Goal: Task Accomplishment & Management: Complete application form

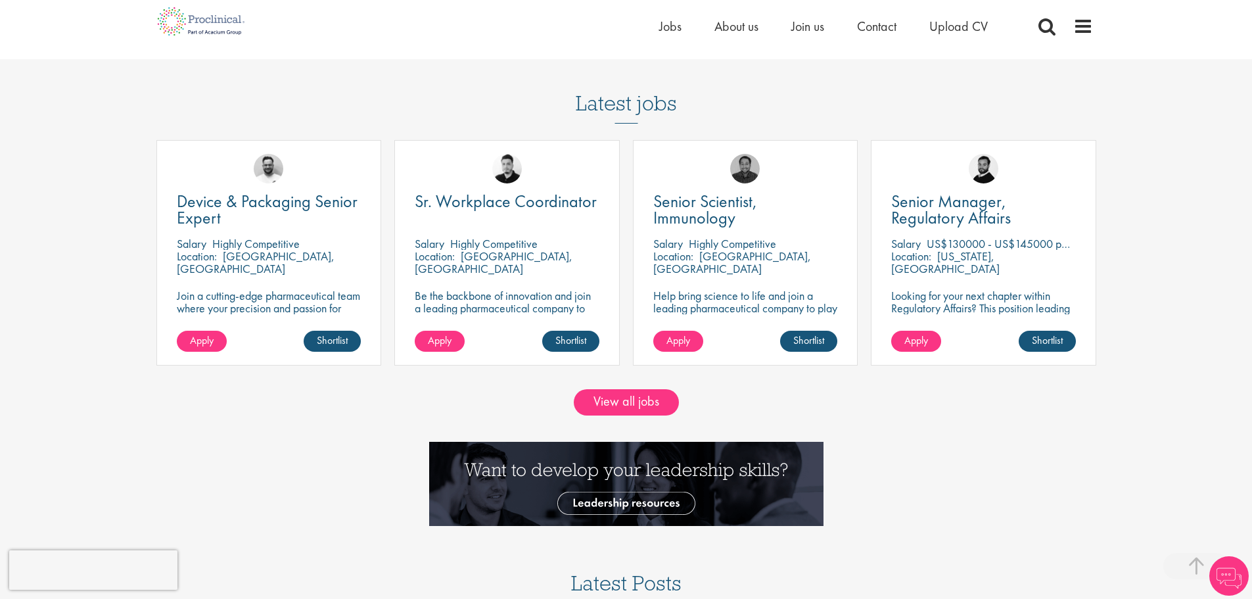
scroll to position [1183, 0]
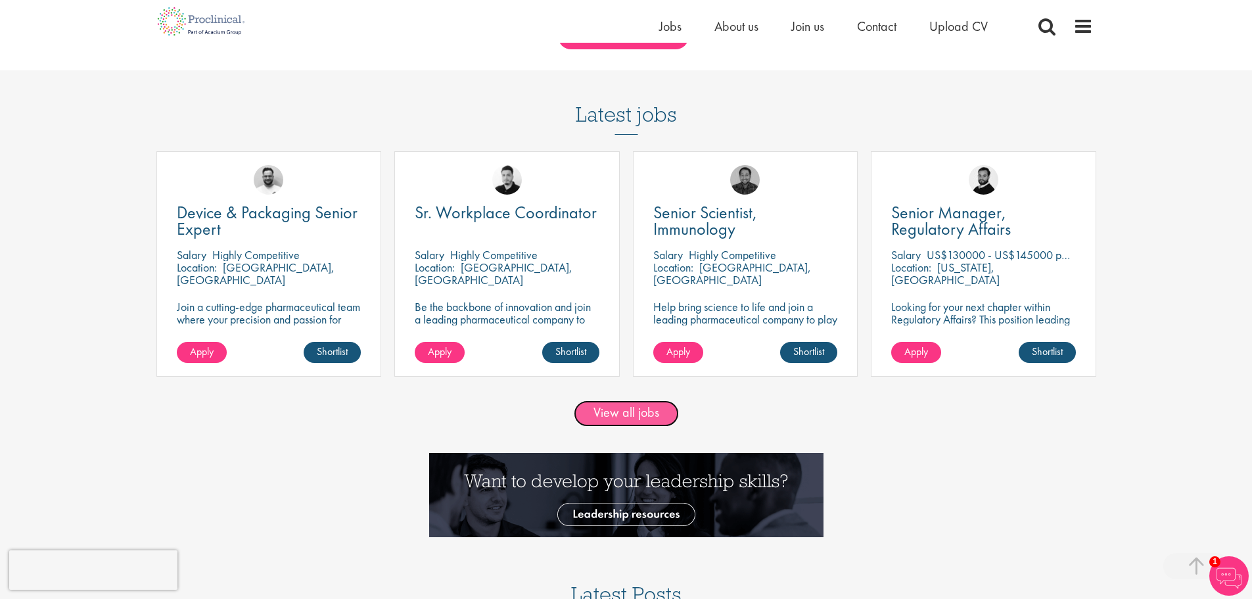
click at [625, 404] on link "View all jobs" at bounding box center [626, 413] width 105 height 26
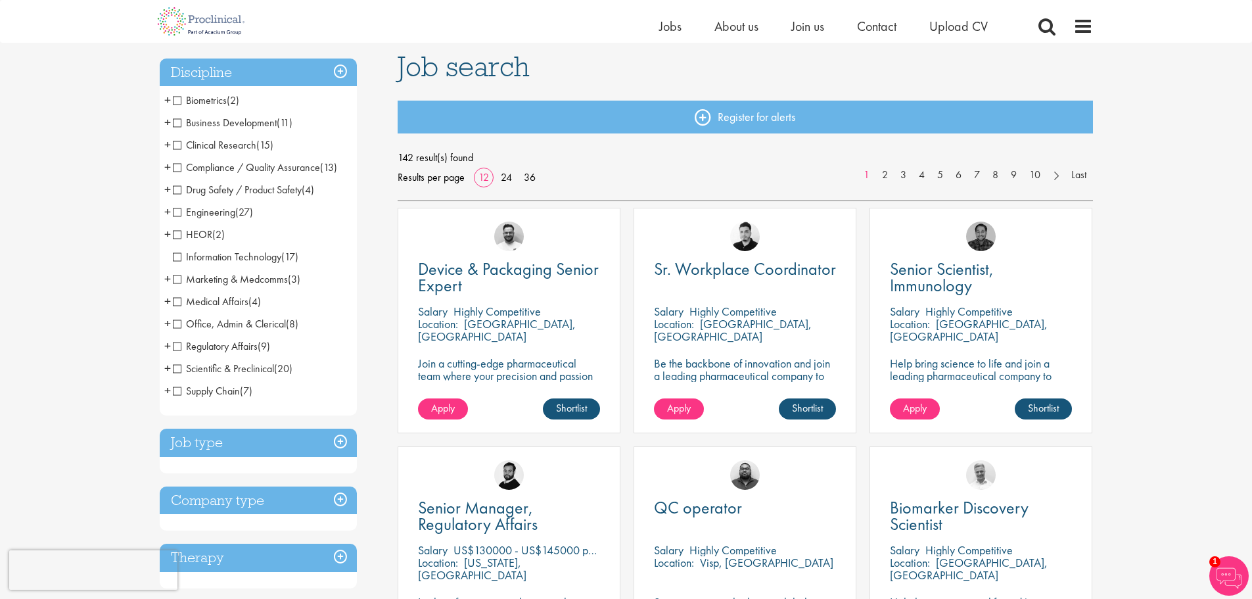
scroll to position [66, 0]
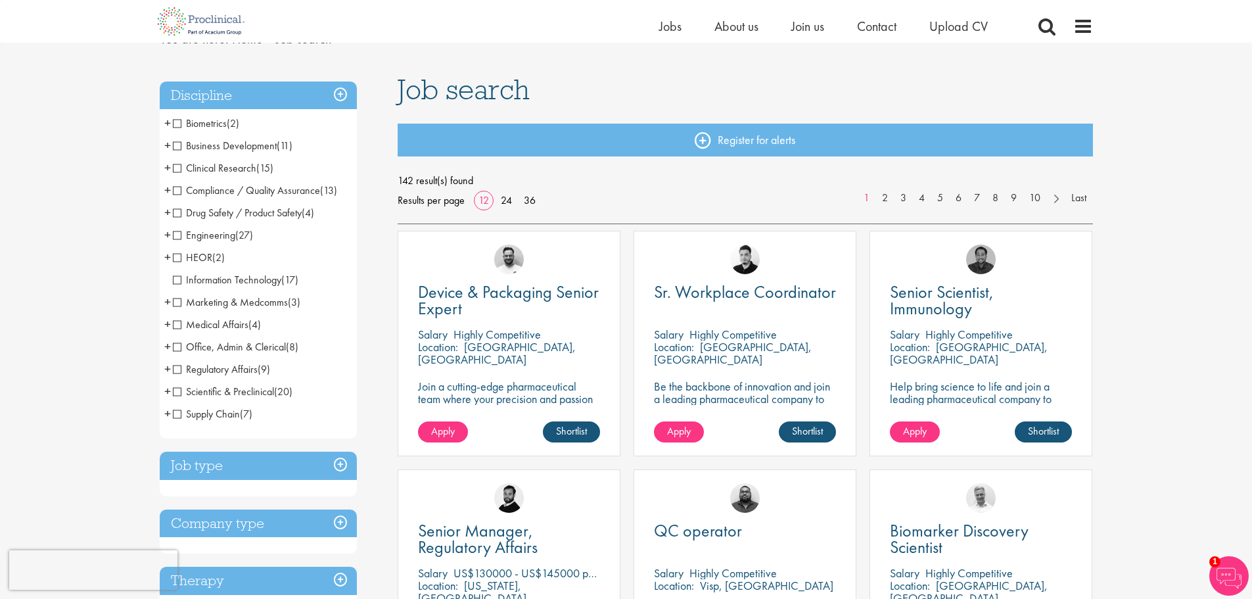
click at [275, 281] on span "Information Technology" at bounding box center [227, 280] width 108 height 14
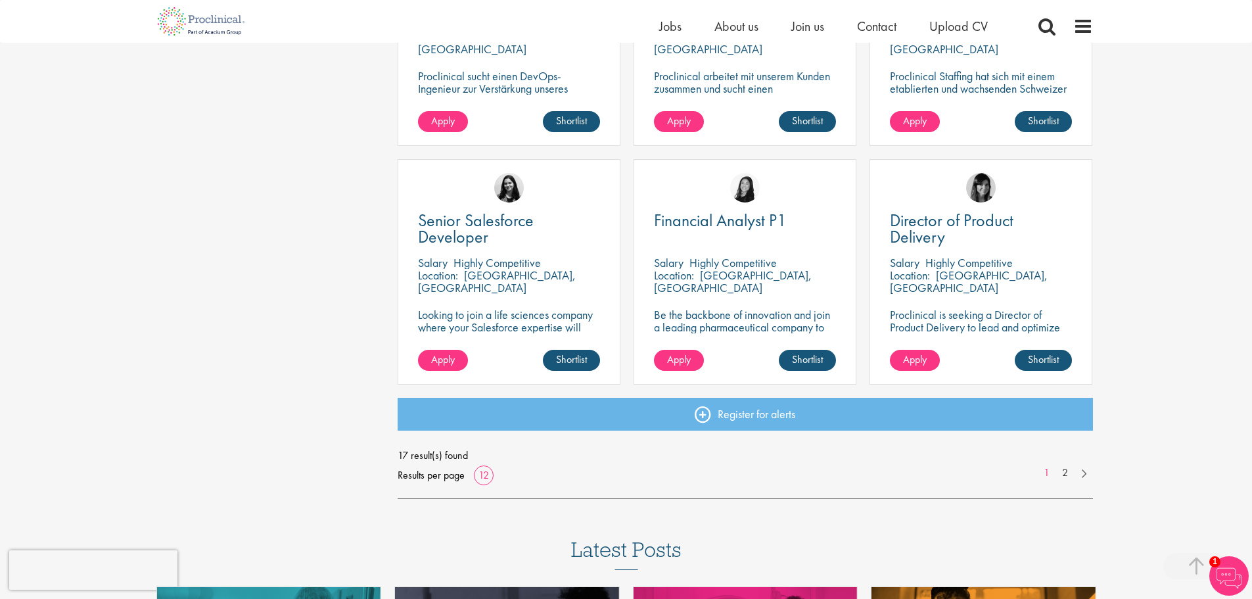
scroll to position [854, 0]
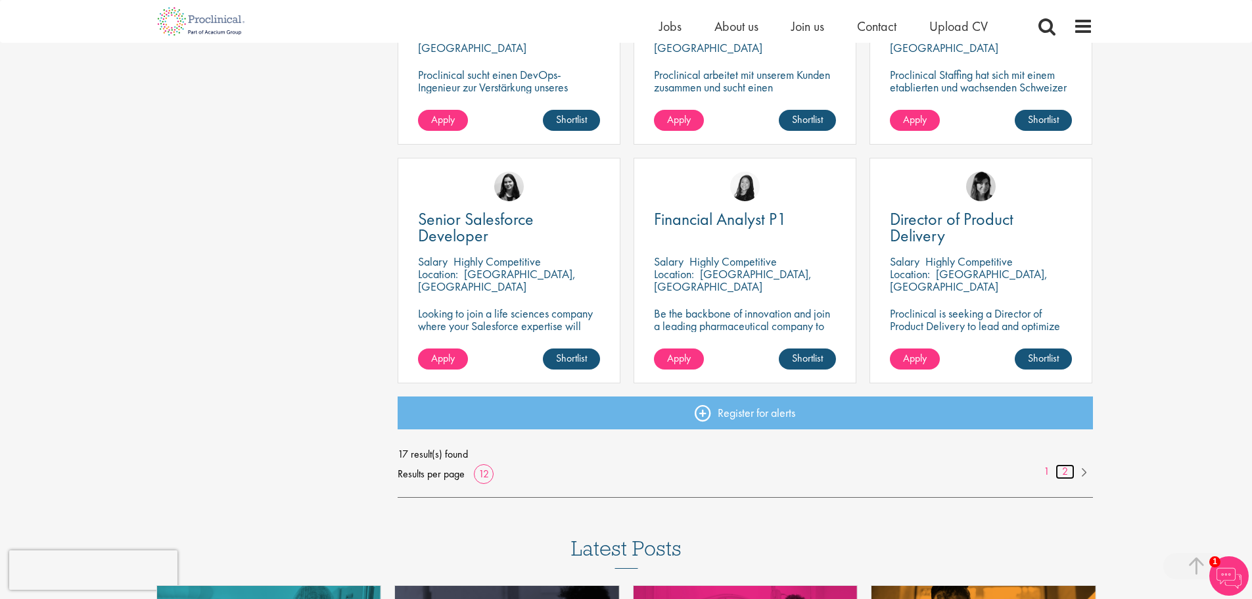
click at [1068, 473] on link "2" at bounding box center [1065, 471] width 19 height 15
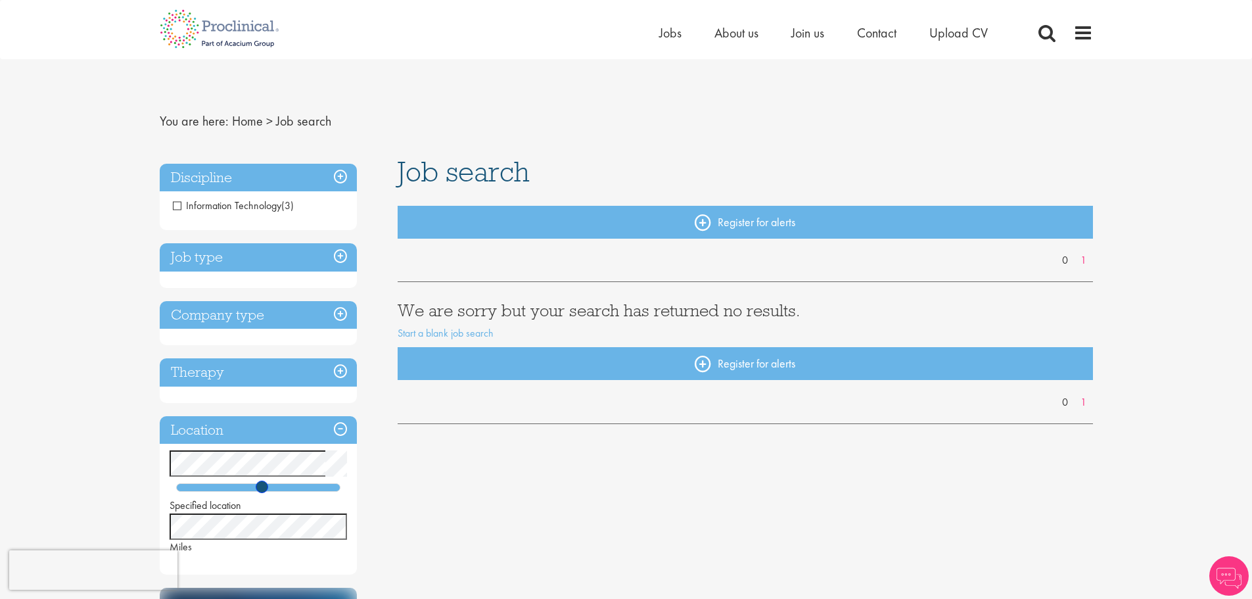
drag, startPoint x: 208, startPoint y: 484, endPoint x: 272, endPoint y: 485, distance: 64.4
click at [268, 485] on span at bounding box center [262, 486] width 12 height 12
click at [432, 503] on div "Discipline Information Technology (4) Job type Permanent (4) Company type Medic…" at bounding box center [626, 544] width 953 height 774
click at [265, 507] on div "Specified location Miles" at bounding box center [258, 526] width 177 height 57
click at [320, 258] on h3 "Job type" at bounding box center [258, 257] width 197 height 28
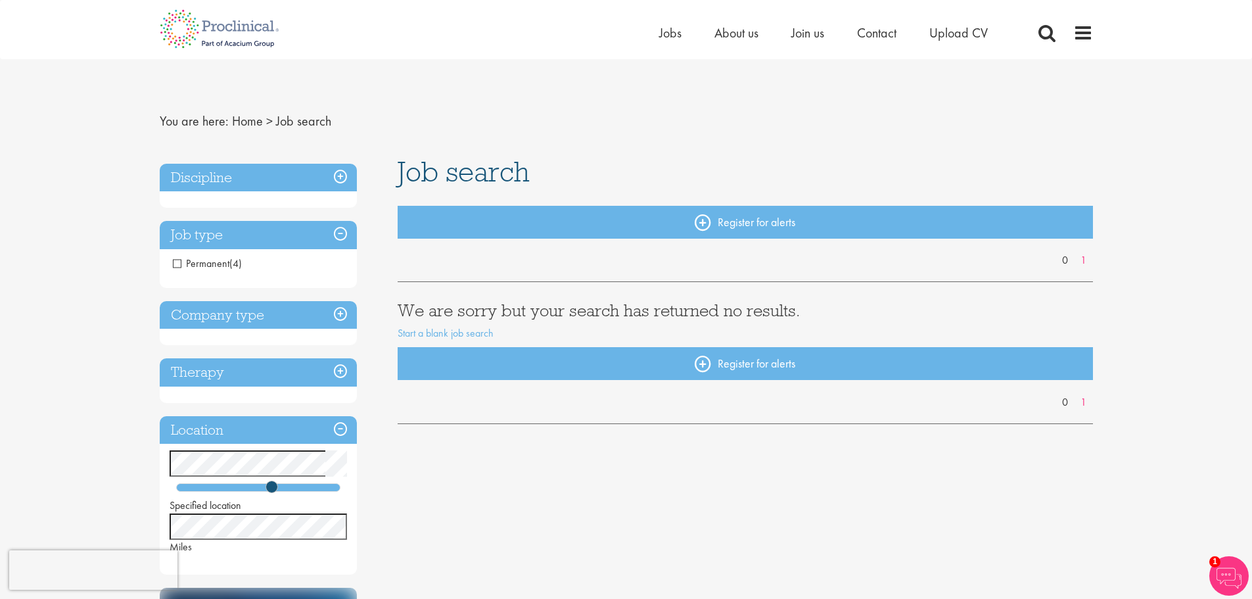
click at [317, 179] on h3 "Discipline" at bounding box center [258, 178] width 197 height 28
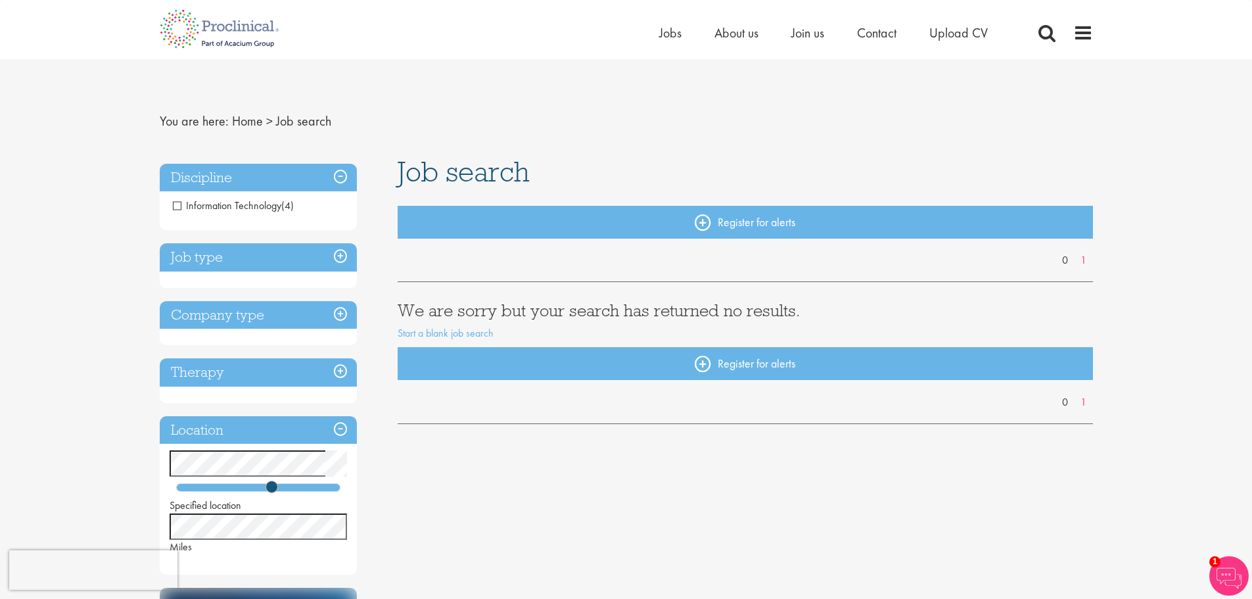
click at [189, 204] on span "Information Technology" at bounding box center [227, 205] width 108 height 14
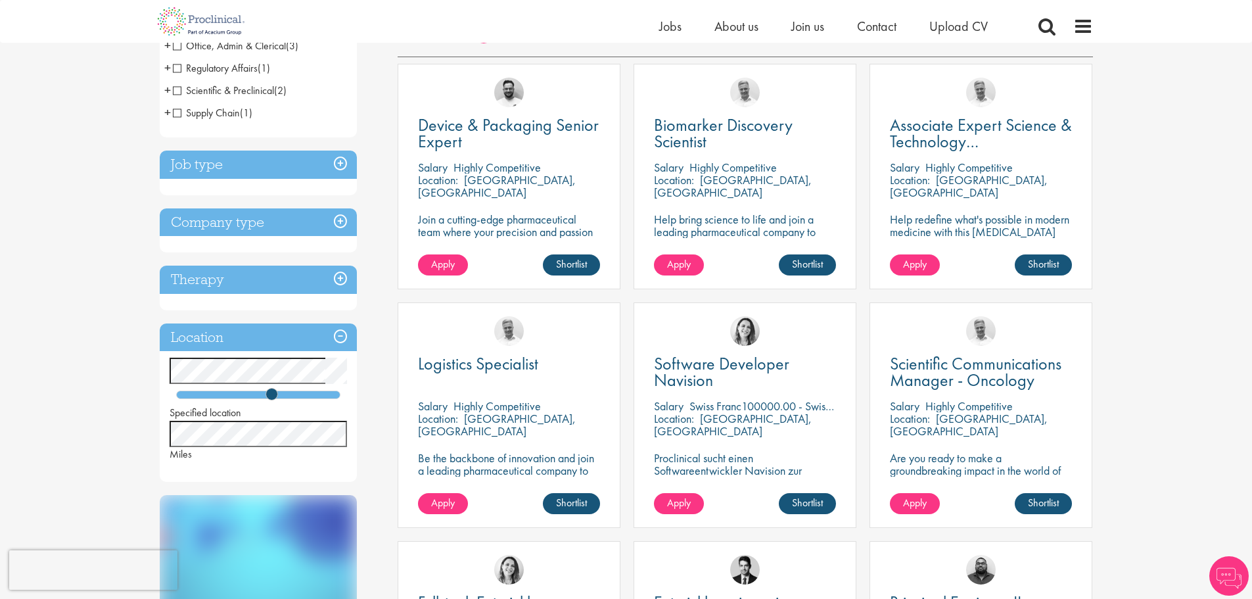
scroll to position [197, 0]
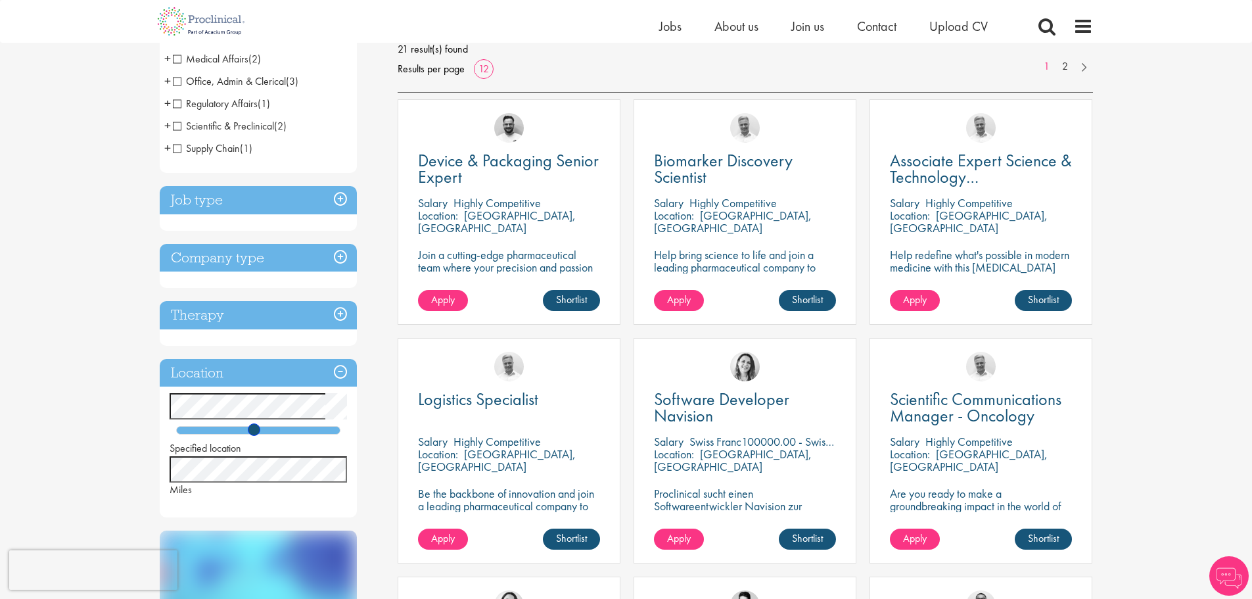
drag, startPoint x: 267, startPoint y: 430, endPoint x: 248, endPoint y: 429, distance: 19.8
click at [248, 429] on span at bounding box center [254, 429] width 12 height 12
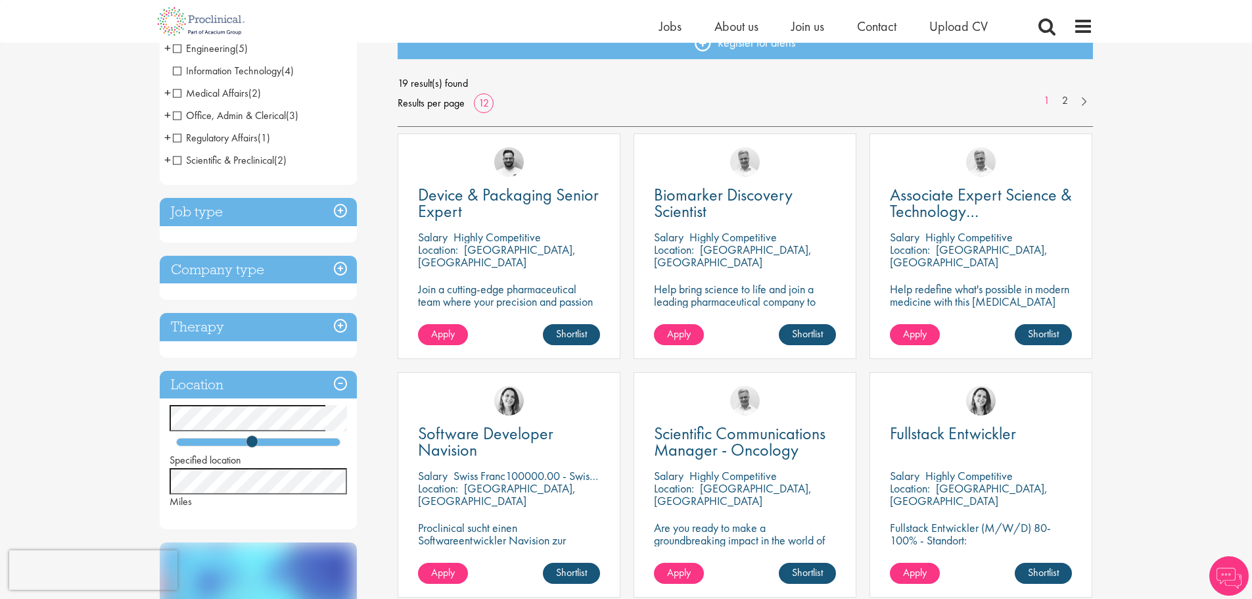
scroll to position [197, 0]
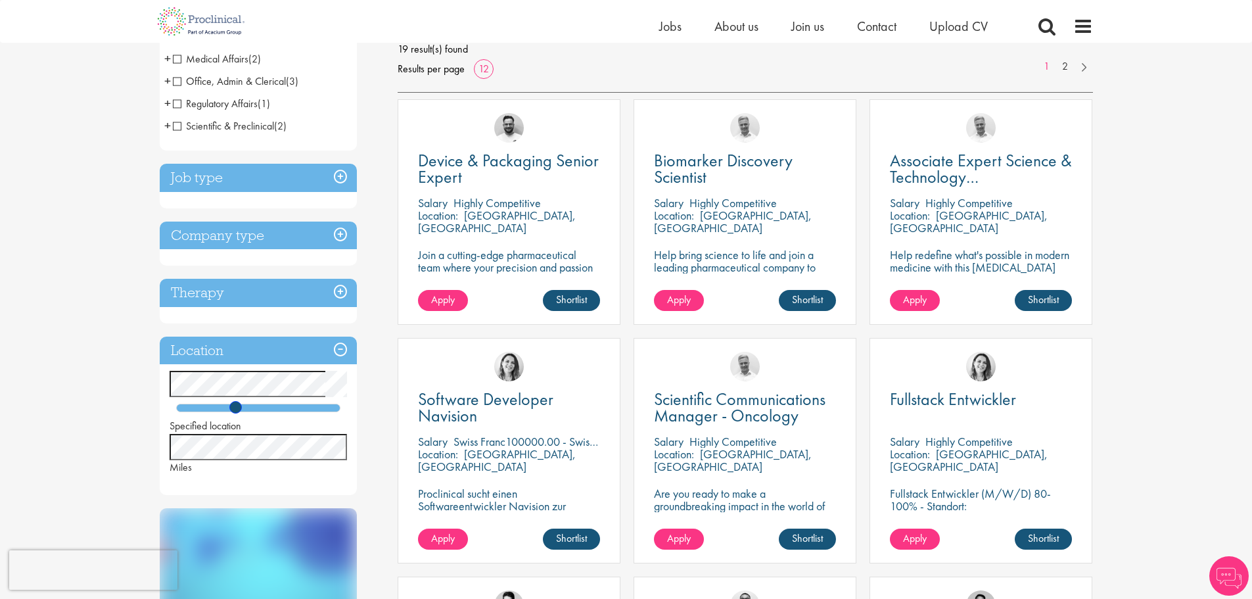
drag, startPoint x: 256, startPoint y: 402, endPoint x: 238, endPoint y: 406, distance: 18.0
click at [238, 406] on span at bounding box center [235, 407] width 12 height 12
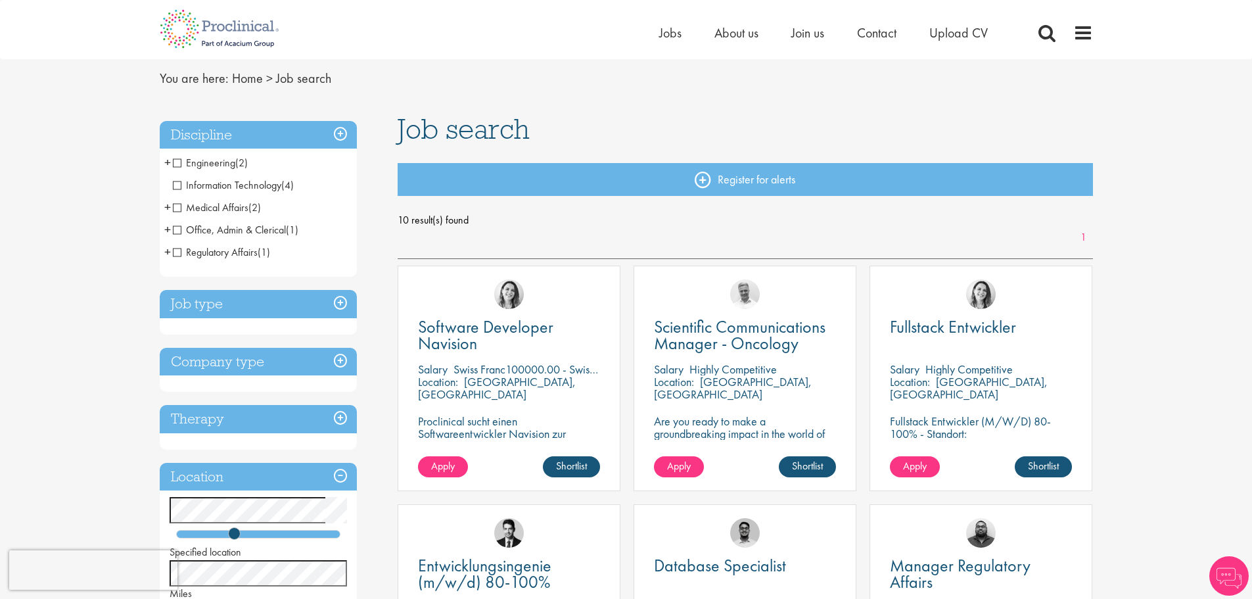
scroll to position [66, 0]
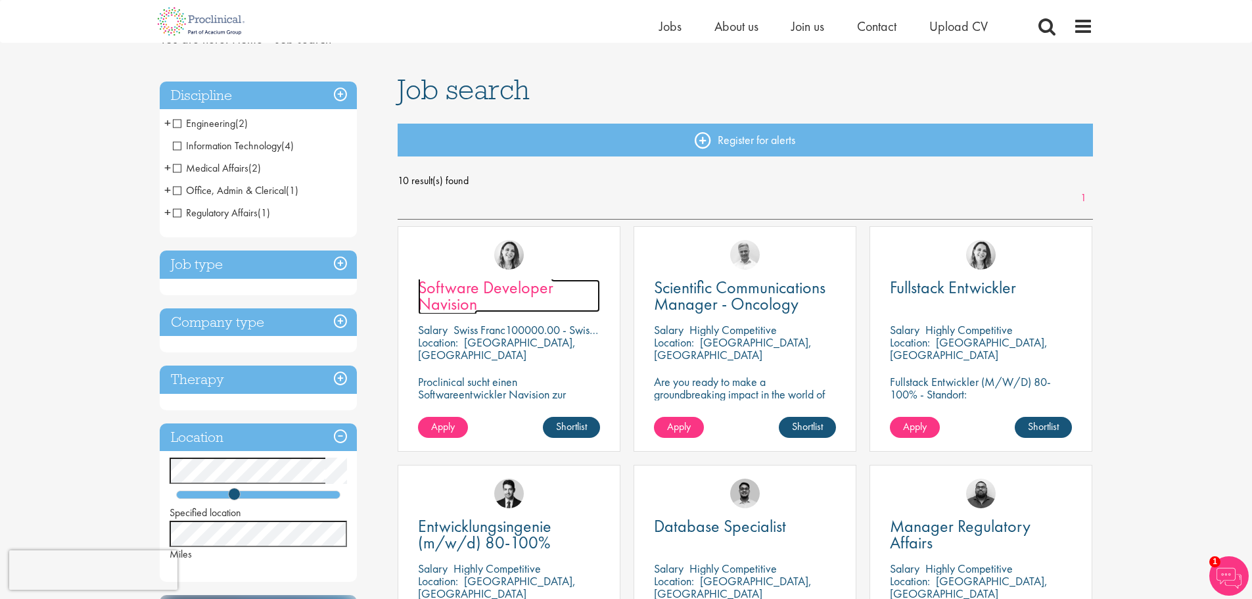
click at [496, 297] on span "Software Developer Navision" at bounding box center [485, 295] width 135 height 39
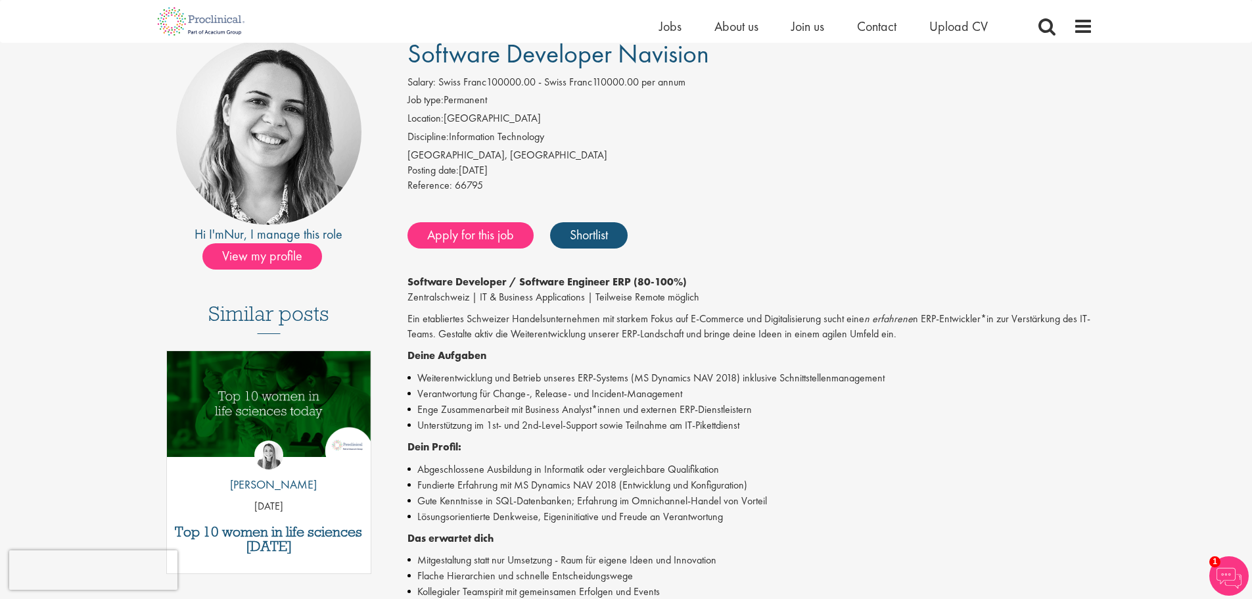
scroll to position [131, 0]
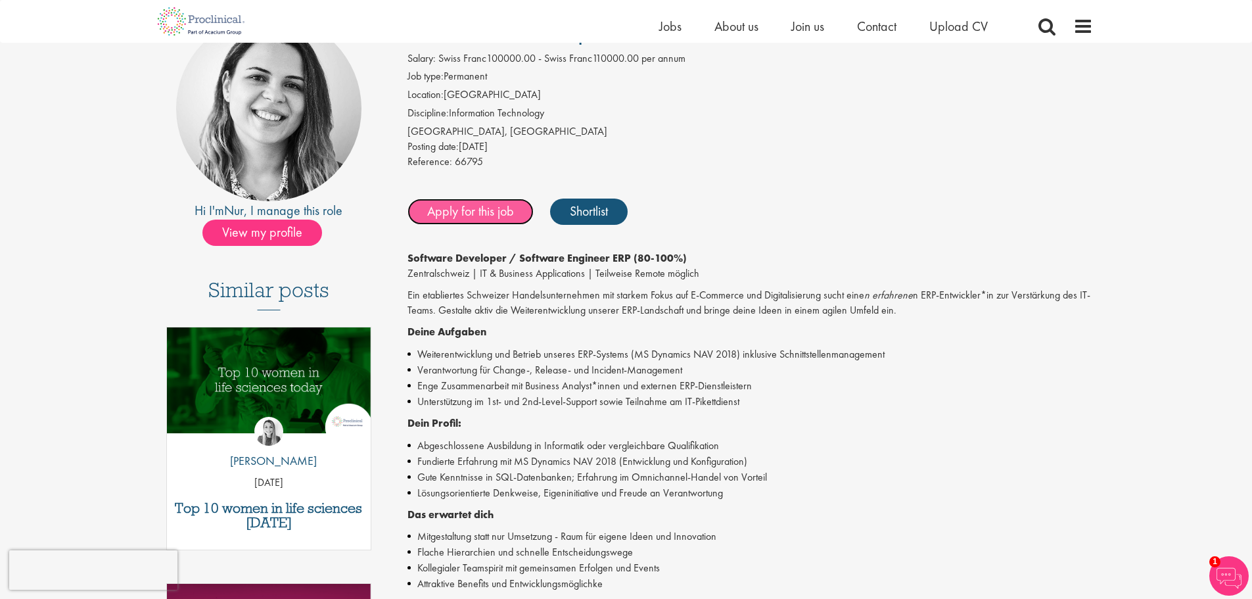
click at [464, 208] on link "Apply for this job" at bounding box center [470, 211] width 126 height 26
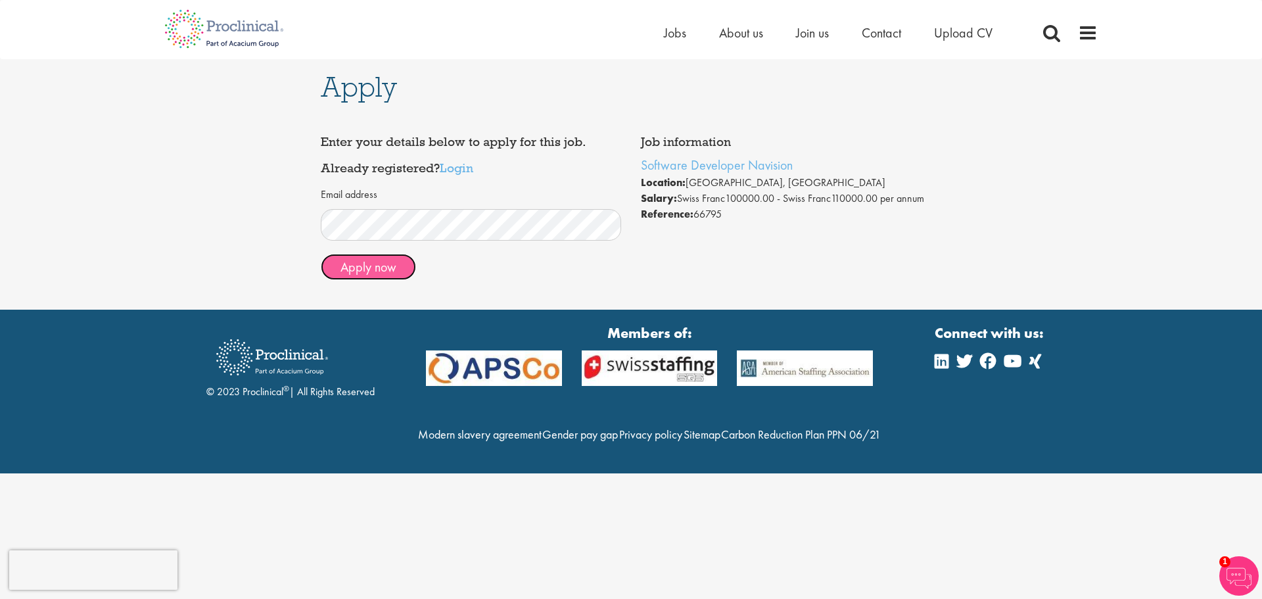
click at [396, 263] on button "Apply now" at bounding box center [368, 267] width 95 height 26
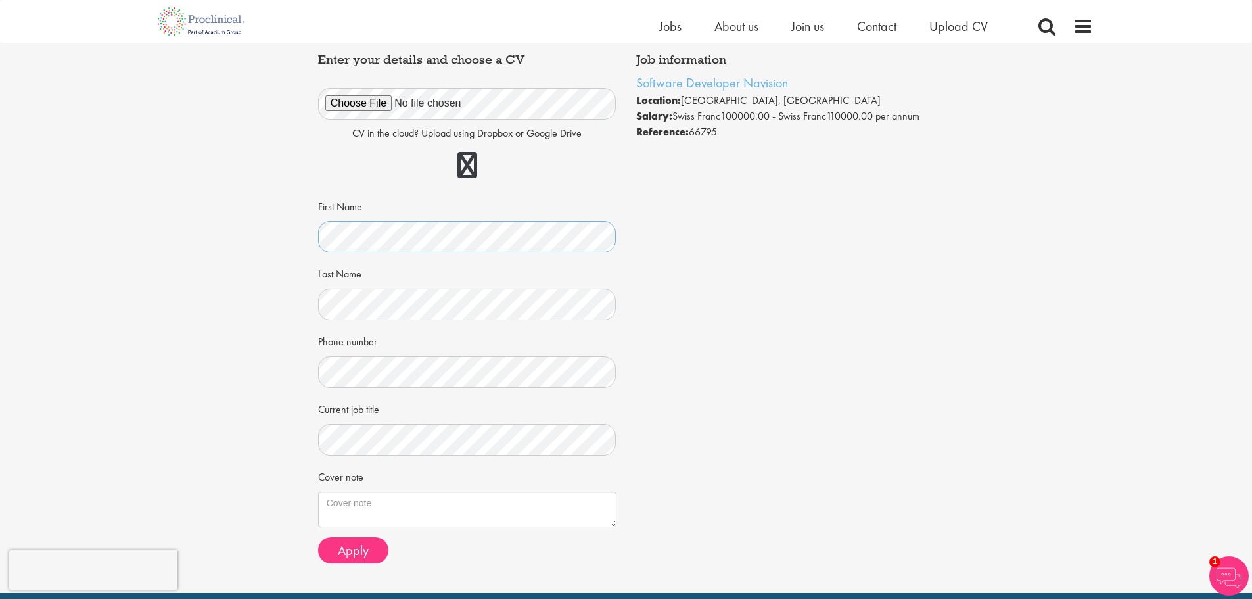
scroll to position [131, 0]
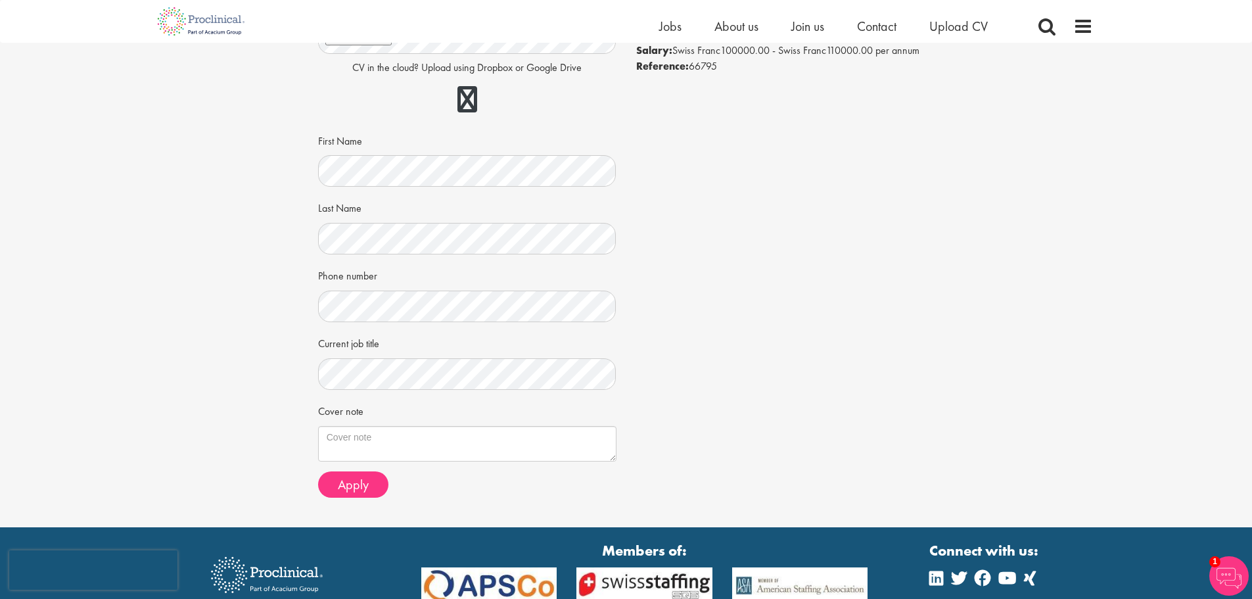
click at [278, 410] on div "Apply Job information Software Developer Navision Location: [GEOGRAPHIC_DATA], …" at bounding box center [626, 219] width 1272 height 616
click at [425, 453] on textarea "Cover note" at bounding box center [467, 443] width 298 height 35
click at [895, 283] on div "Job information Software Developer Navision Location: [GEOGRAPHIC_DATA], [GEOGR…" at bounding box center [626, 244] width 636 height 526
click at [406, 445] on textarea "Cover note" at bounding box center [467, 443] width 298 height 35
paste textarea "Sehr geehrte Damen und Herren, mit grossem Interesse habe ich Ihre Ausschreibun…"
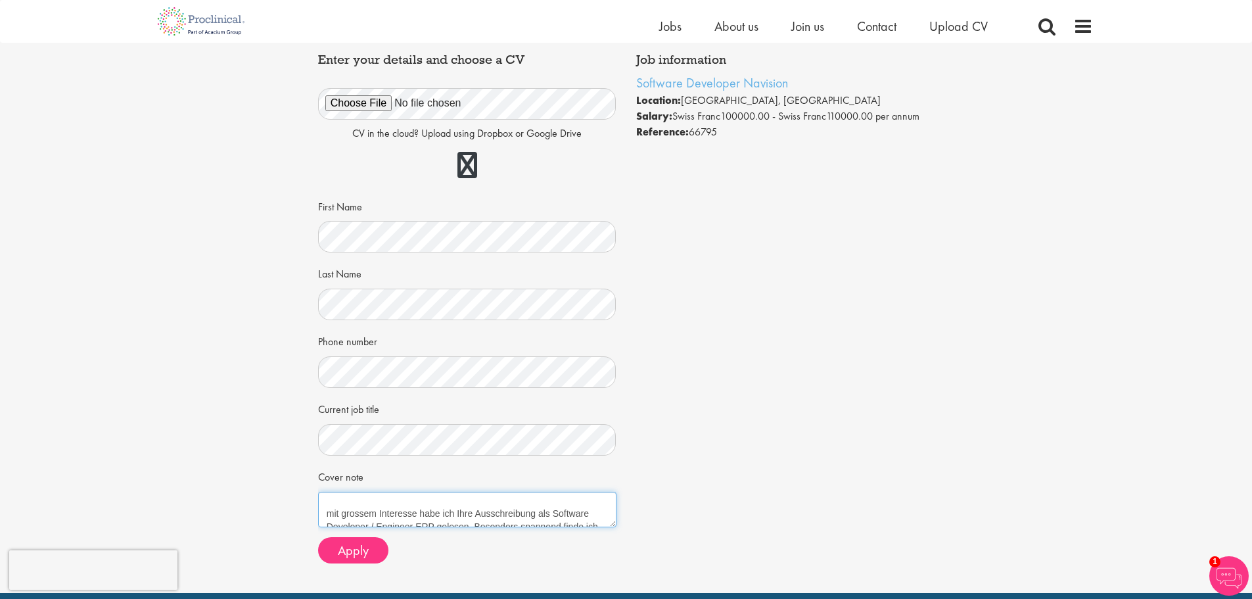
scroll to position [0, 0]
drag, startPoint x: 459, startPoint y: 505, endPoint x: 320, endPoint y: 503, distance: 139.4
click at [320, 503] on textarea "Sehr geehrte Damen und Herren, mit grossem Interesse habe ich Ihre Ausschreibun…" at bounding box center [467, 509] width 298 height 35
drag, startPoint x: 540, startPoint y: 519, endPoint x: 517, endPoint y: 516, distance: 22.5
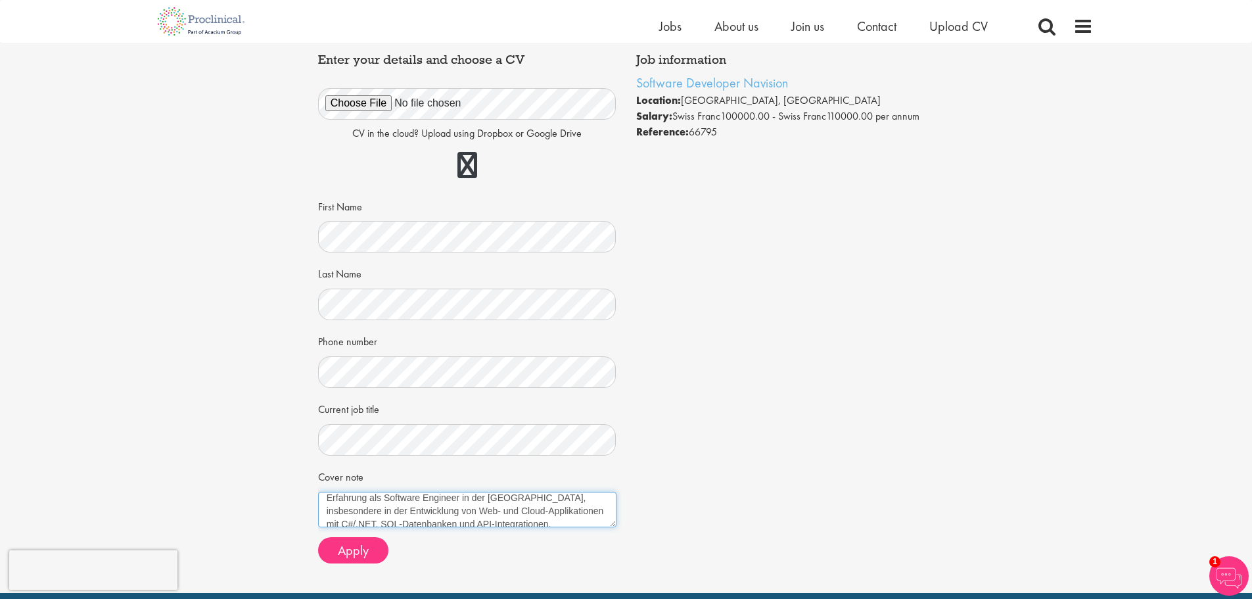
click at [517, 516] on textarea "Guten Tag, mit grossem Interesse habe ich Ihre Ausschreibung als Software Devel…" at bounding box center [467, 509] width 298 height 35
click at [483, 520] on textarea "Guten Tag, mit grossem Interesse habe ich Ihre Ausschreibung als Software Devel…" at bounding box center [467, 509] width 298 height 35
click at [404, 509] on textarea "Guten Tag, mit grossem Interesse habe ich Ihre Ausschreibung als Software Devel…" at bounding box center [467, 509] width 298 height 35
paste textarea
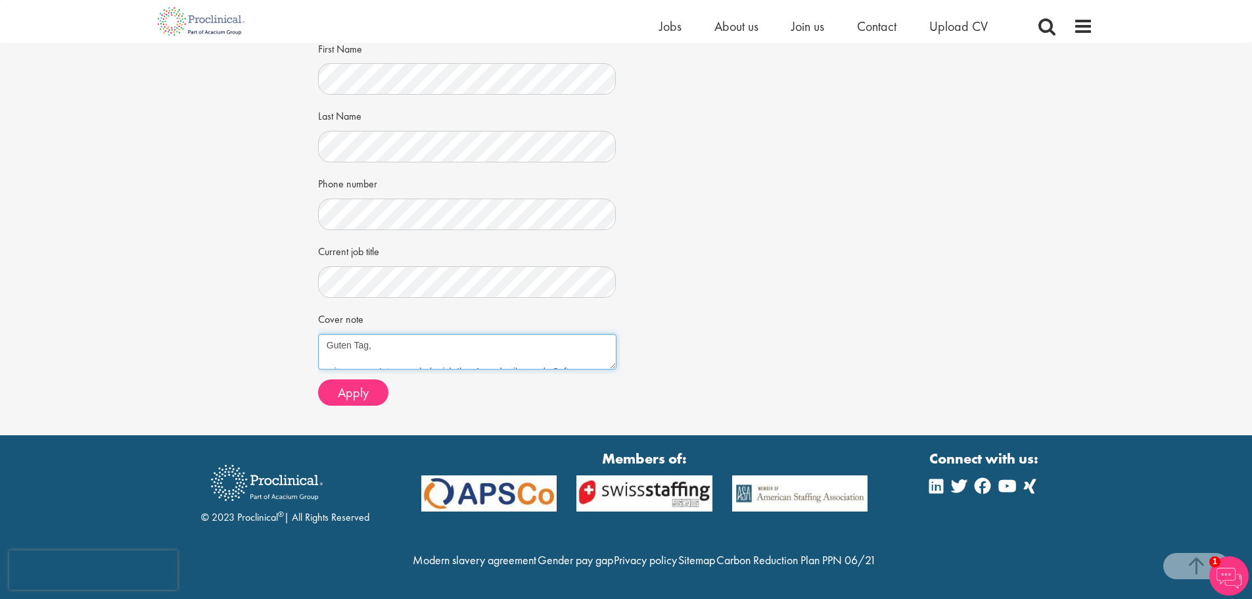
scroll to position [252, 0]
drag, startPoint x: 418, startPoint y: 320, endPoint x: 292, endPoint y: 315, distance: 125.6
click at [292, 315] on div "Apply Job information Software Developer Navision Location: Luzern, Schweiz Sal…" at bounding box center [626, 127] width 1272 height 616
paste textarea "Sehr geehrte Damen und Herren"
click at [510, 334] on textarea "Sehr geehrte Damen und Herren, mit grossem Interesse habe ich Ihre Ausschreibun…" at bounding box center [467, 351] width 298 height 35
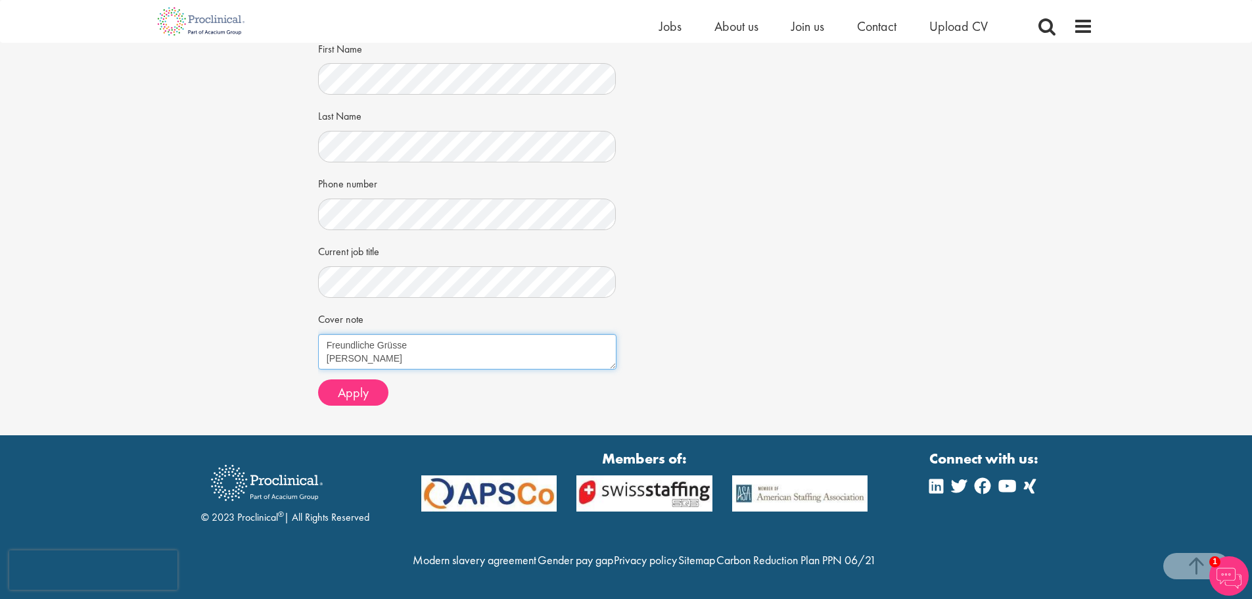
scroll to position [289, 0]
type textarea "Sehr geehrte Damen und Herren, mit grossem Interesse habe ich Ihre Ausschreibun…"
click at [488, 379] on div "Apply" at bounding box center [467, 392] width 298 height 26
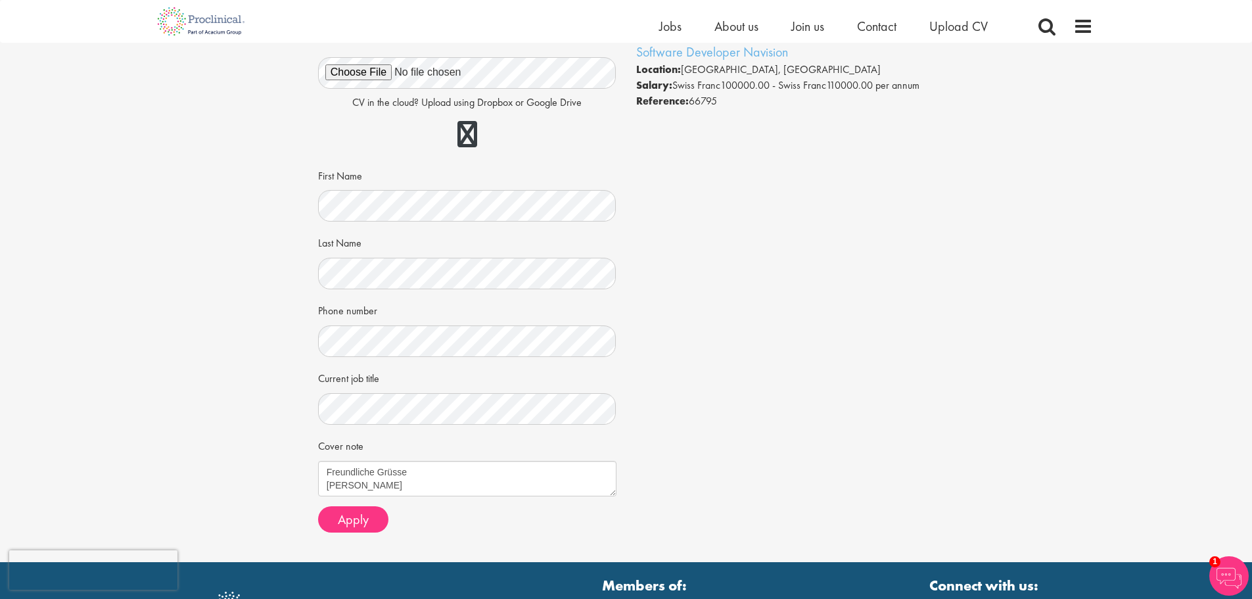
scroll to position [120, 0]
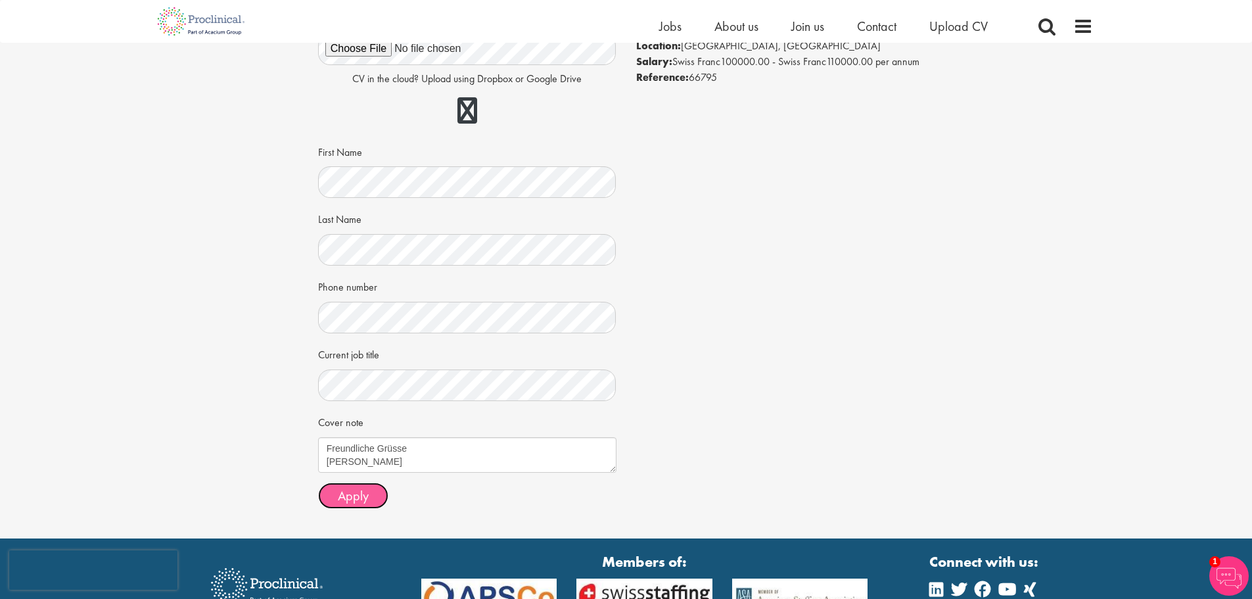
click at [351, 503] on span "Apply" at bounding box center [353, 495] width 31 height 17
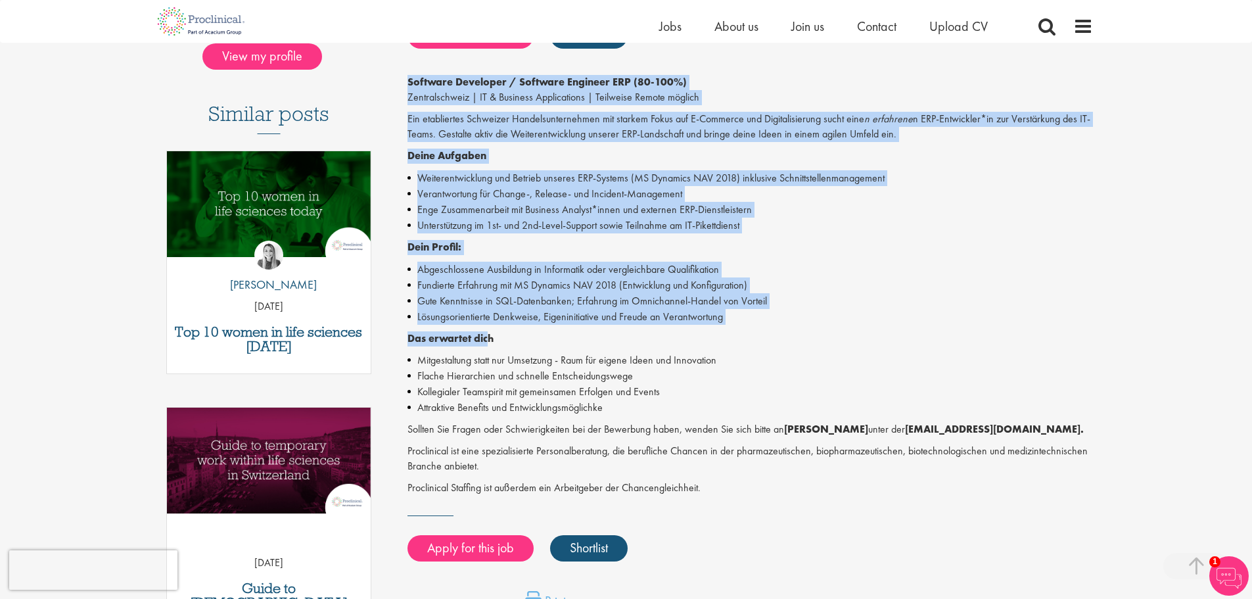
scroll to position [329, 0]
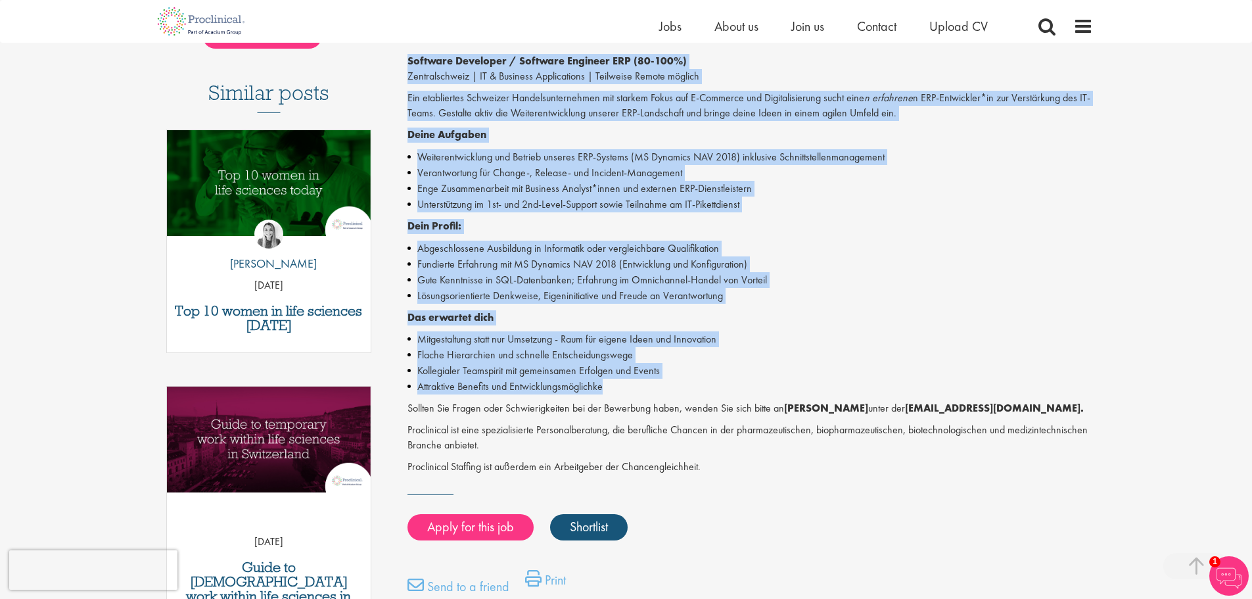
drag, startPoint x: 400, startPoint y: 264, endPoint x: 675, endPoint y: 382, distance: 299.1
click at [675, 382] on div "Software Developer Navision Salary: Swiss Franc100000.00 - Swiss Franc110000.00…" at bounding box center [745, 237] width 715 height 836
copy div "Software Developer / Software Engineer ERP (80-100%) Zentralschweiz | IT & Busi…"
click at [630, 256] on li "Fundierte Erfahrung mit MS Dynamics NAV 2018 (Entwicklung und Konfiguration)" at bounding box center [750, 264] width 686 height 16
